Goal: Task Accomplishment & Management: Manage account settings

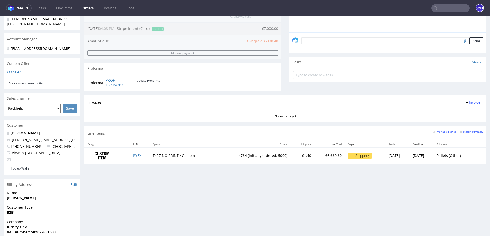
scroll to position [141, 0]
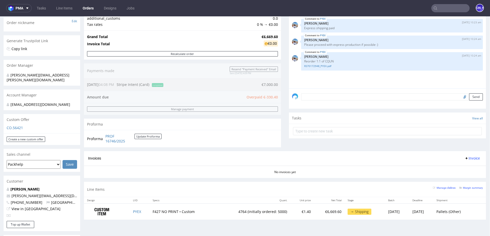
scroll to position [84, 0]
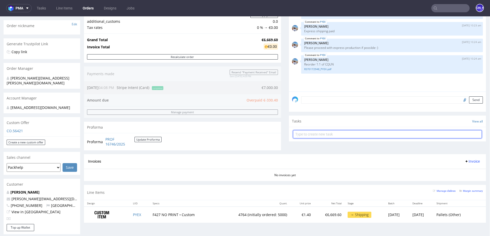
click at [317, 136] on input "text" at bounding box center [387, 134] width 189 height 8
type input "refund"
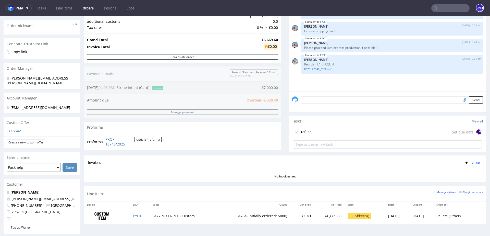
drag, startPoint x: 276, startPoint y: 99, endPoint x: 262, endPoint y: 99, distance: 14.6
click at [262, 99] on div "Order summary 1 Line Item (Net Total) 6,669.60 Add promo code Apply additional_…" at bounding box center [182, 69] width 197 height 172
click at [343, 131] on div "refund Set due date" at bounding box center [387, 132] width 189 height 10
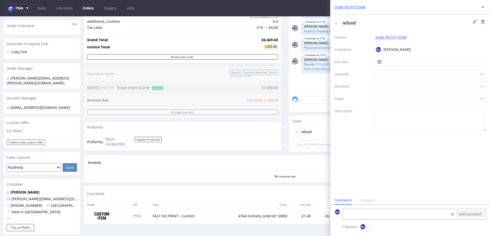
scroll to position [4, 0]
click at [393, 63] on input "text" at bounding box center [431, 62] width 111 height 8
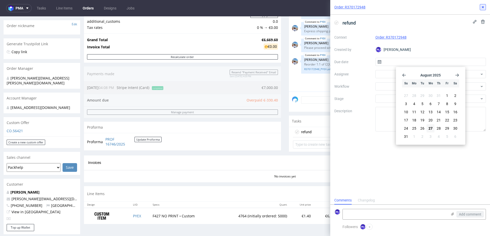
click at [482, 8] on icon at bounding box center [483, 7] width 4 height 4
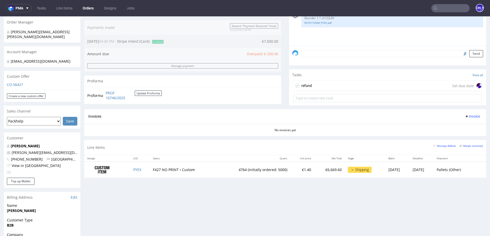
scroll to position [131, 0]
click at [378, 87] on div "refund Set due date" at bounding box center [388, 85] width 189 height 10
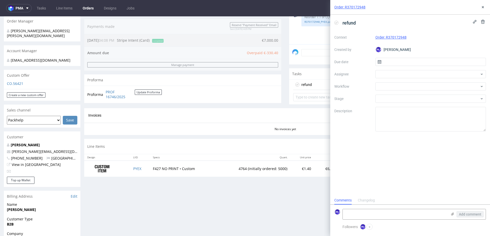
scroll to position [4, 0]
click at [387, 63] on input "text" at bounding box center [431, 62] width 111 height 8
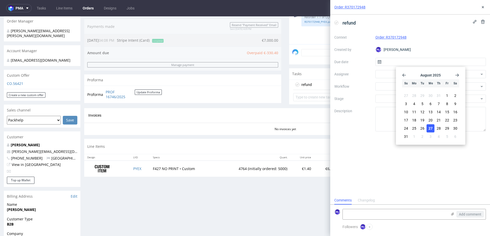
click at [430, 126] on span "27" at bounding box center [431, 128] width 4 height 5
type input "27/08/2025"
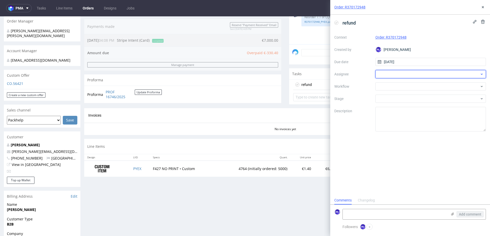
click at [383, 74] on div at bounding box center [431, 74] width 111 height 8
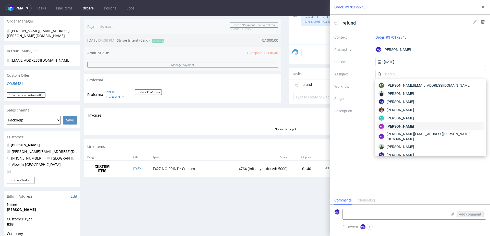
click at [395, 126] on span "Aleksandra Łętowska" at bounding box center [400, 126] width 27 height 5
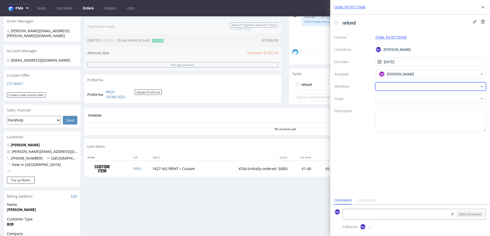
click at [388, 89] on div at bounding box center [431, 86] width 111 height 8
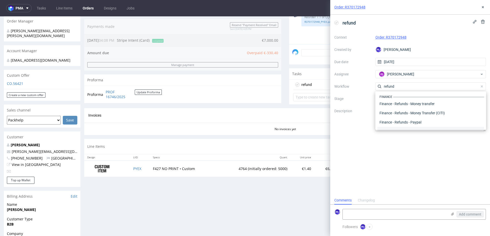
scroll to position [0, 0]
type input "refund"
click at [407, 105] on div "Finance - Refunds - Money transfer" at bounding box center [431, 104] width 107 height 9
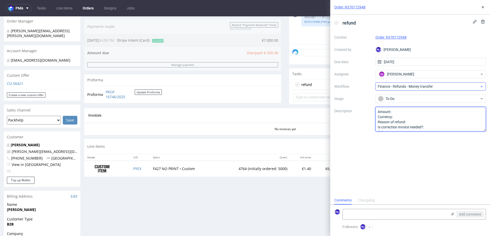
drag, startPoint x: 378, startPoint y: 111, endPoint x: 410, endPoint y: 90, distance: 37.8
click at [410, 90] on div "Context Order: R370172948 Created by JO Jozefina Owczarek Due date 27/08/2025 A…" at bounding box center [411, 82] width 152 height 98
drag, startPoint x: 378, startPoint y: 117, endPoint x: 388, endPoint y: 119, distance: 10.7
click at [389, 119] on textarea "Amount: Currency: Reason of refund: Is correction invoice needed?: Other:" at bounding box center [431, 119] width 111 height 25
click at [397, 111] on textarea "Amount: Currency: Reason of refund: Is correction invoice needed?: Other:" at bounding box center [431, 119] width 111 height 25
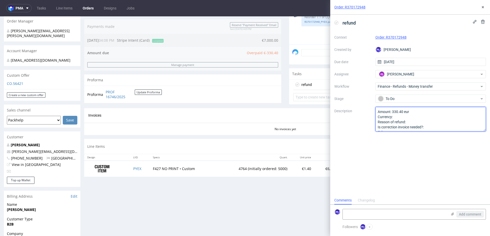
drag, startPoint x: 379, startPoint y: 116, endPoint x: 400, endPoint y: 116, distance: 20.7
click at [400, 116] on textarea "Amount: Currency: Reason of refund: Is correction invoice needed?: Other:" at bounding box center [431, 119] width 111 height 25
click at [414, 118] on textarea "Amount: Currency: Reason of refund: Is correction invoice needed?: Other:" at bounding box center [431, 119] width 111 height 25
drag, startPoint x: 400, startPoint y: 129, endPoint x: 376, endPoint y: 123, distance: 24.5
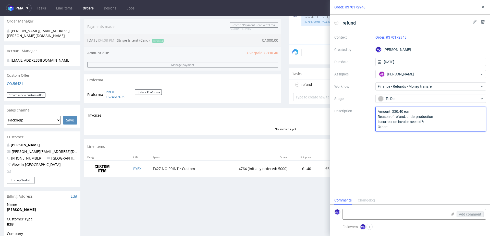
click at [376, 123] on textarea "Amount: Currency: Reason of refund: Is correction invoice needed?: Other:" at bounding box center [431, 119] width 111 height 25
drag, startPoint x: 388, startPoint y: 128, endPoint x: 376, endPoint y: 123, distance: 13.1
click at [376, 123] on textarea "Amount: Currency: Reason of refund: Is correction invoice needed?: Other:" at bounding box center [431, 119] width 111 height 25
type textarea "Amount: 330.40 eur Reason of refund: underproduction"
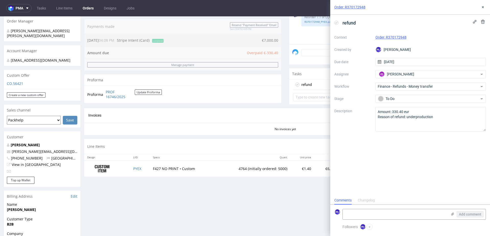
click at [316, 141] on div "Line Items Manage dielines Margin summary" at bounding box center [285, 146] width 402 height 15
click at [484, 6] on icon at bounding box center [483, 7] width 4 height 4
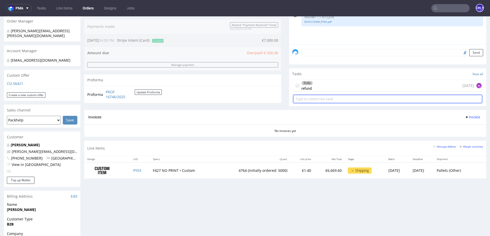
click at [304, 100] on input "text" at bounding box center [388, 99] width 189 height 8
type input "invoice"
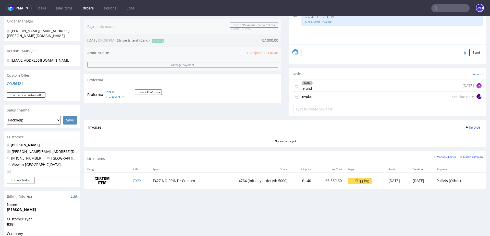
click at [319, 96] on div "invoice Set due date" at bounding box center [388, 97] width 189 height 10
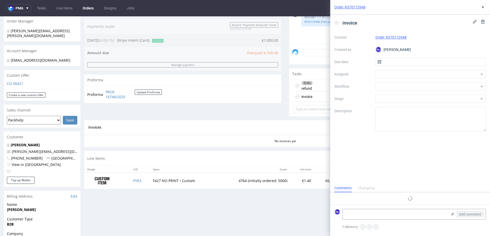
scroll to position [4, 0]
click at [388, 60] on input "text" at bounding box center [431, 62] width 111 height 8
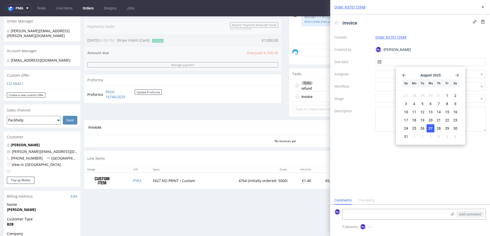
click at [429, 127] on span "27" at bounding box center [431, 128] width 4 height 5
type input "27/08/2025"
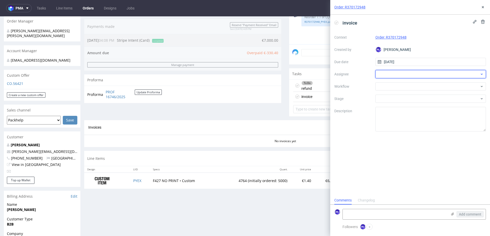
click at [401, 73] on div at bounding box center [431, 74] width 111 height 8
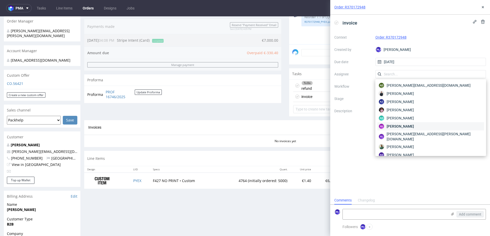
click at [408, 126] on span "Aleksandra Łętowska" at bounding box center [400, 126] width 27 height 5
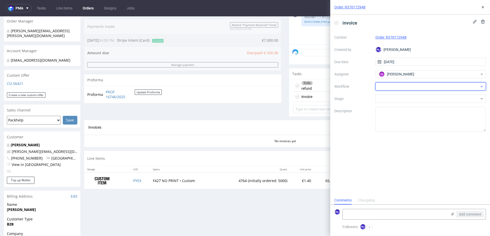
click at [393, 87] on div at bounding box center [431, 86] width 111 height 8
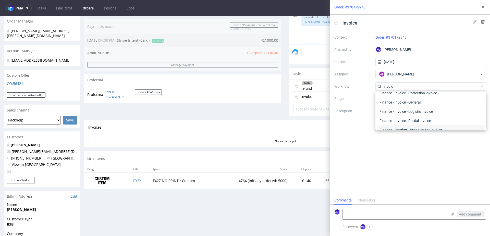
scroll to position [10, 0]
type input "invoic"
click at [400, 101] on div "Finance - Invoice - General" at bounding box center [431, 104] width 107 height 9
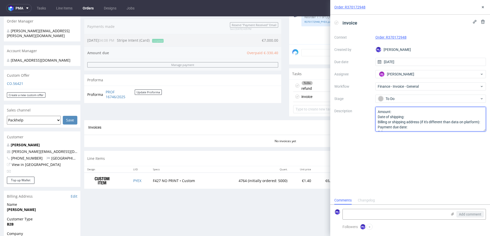
scroll to position [5, 0]
drag, startPoint x: 377, startPoint y: 112, endPoint x: 411, endPoint y: 150, distance: 51.0
click at [411, 150] on div "invoice Context Order: R370172948 Created by JO Jozefina Owczarek Due date 27/0…" at bounding box center [411, 105] width 160 height 181
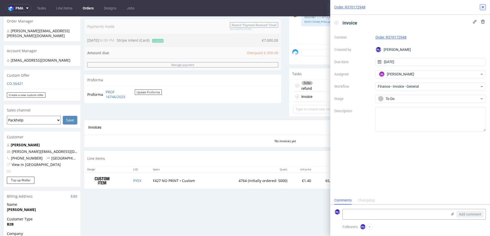
click at [483, 5] on icon at bounding box center [483, 7] width 4 height 4
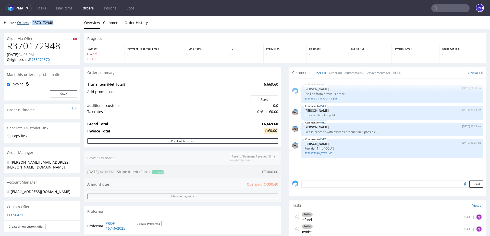
drag, startPoint x: 58, startPoint y: 25, endPoint x: 32, endPoint y: 22, distance: 26.5
click at [32, 22] on div "Home Orders R370172948 Overview Comments Order History" at bounding box center [245, 22] width 490 height 13
copy link "R370172948"
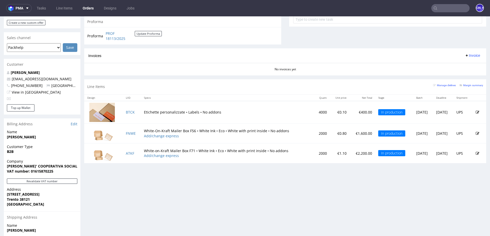
scroll to position [250, 0]
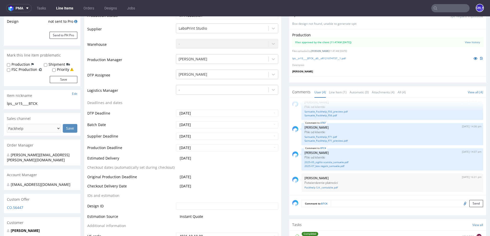
scroll to position [101, 0]
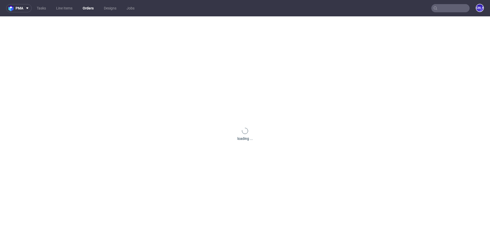
scroll to position [6, 0]
